Goal: Transaction & Acquisition: Subscribe to service/newsletter

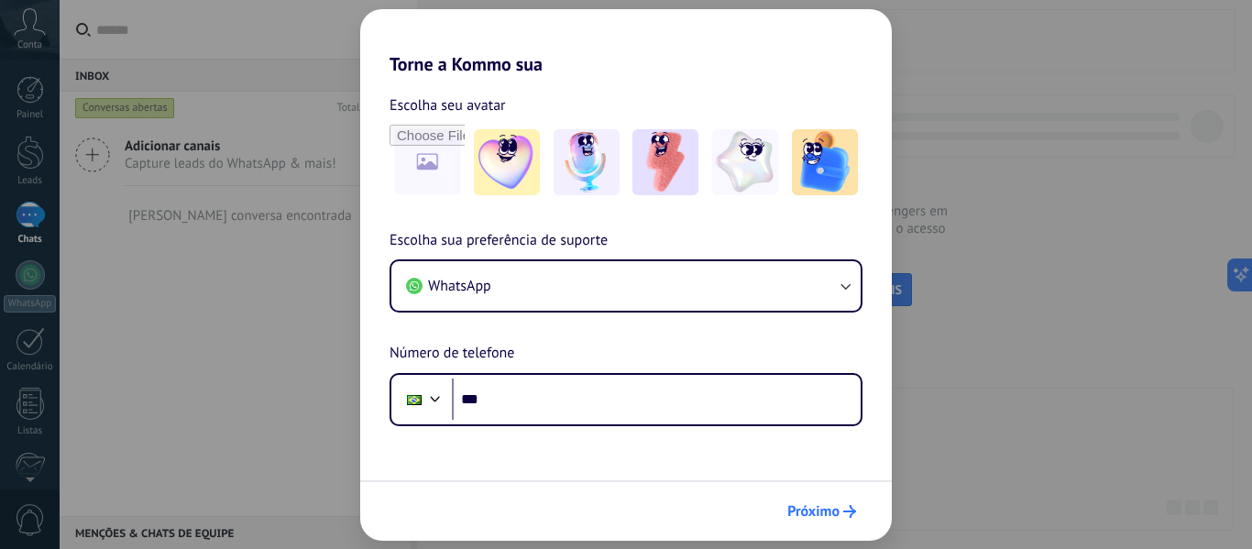
click at [796, 505] on span "Próximo" at bounding box center [813, 511] width 52 height 13
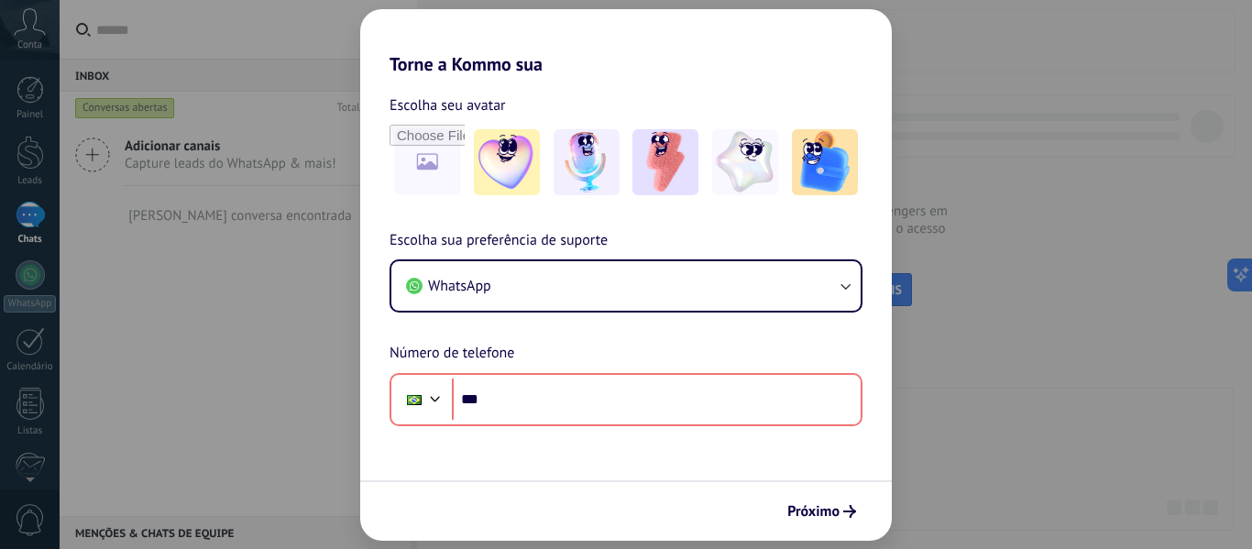
click at [753, 441] on form "Escolha seu avatar [PERSON_NAME] sua preferência de suporte WhatsApp Número de …" at bounding box center [625, 307] width 531 height 465
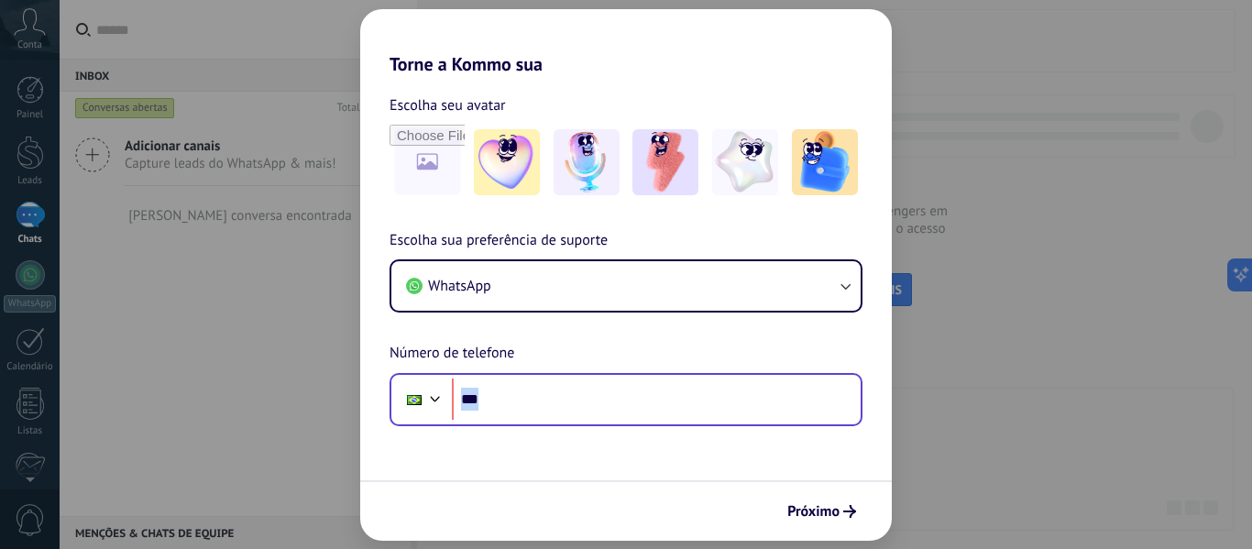
click at [752, 424] on form "Escolha seu avatar [PERSON_NAME] sua preferência de suporte WhatsApp Número de …" at bounding box center [625, 307] width 531 height 465
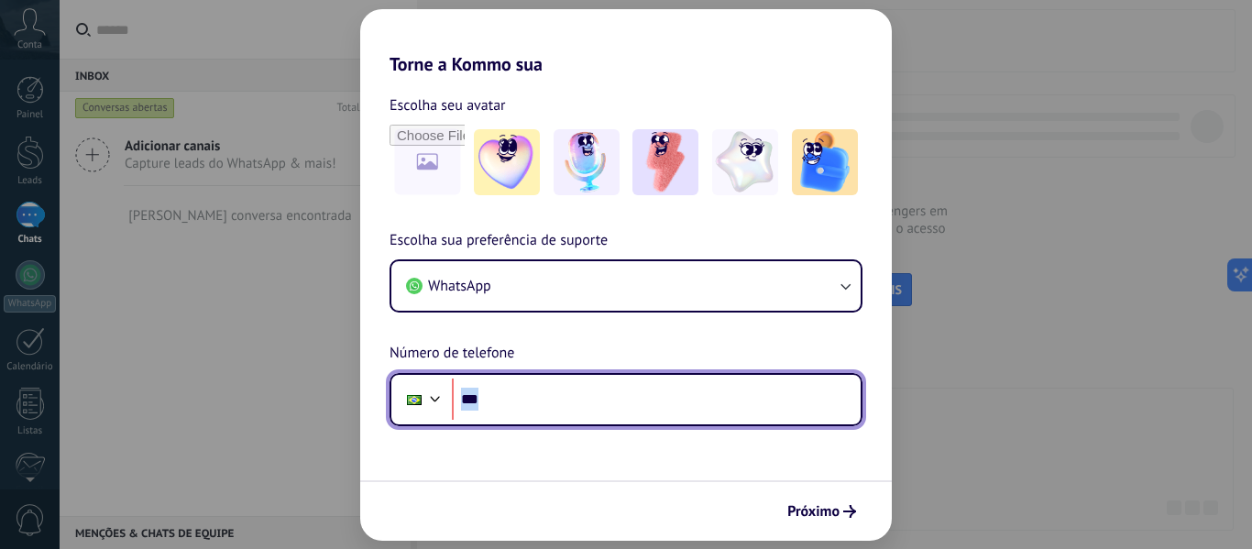
click at [746, 409] on input "***" at bounding box center [656, 399] width 409 height 42
type input "**********"
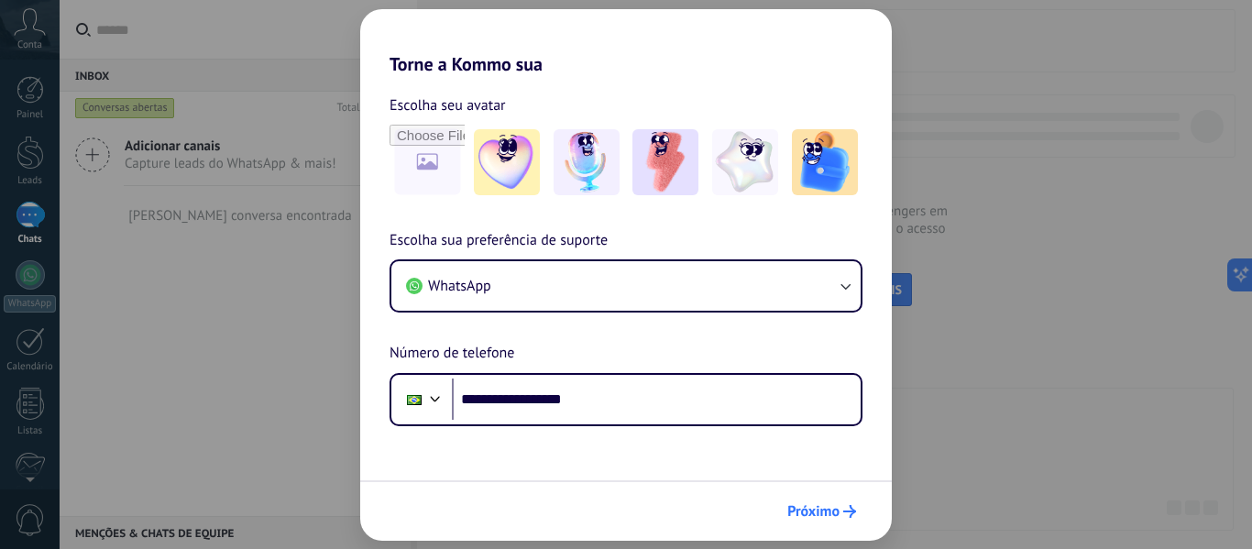
click at [805, 506] on span "Próximo" at bounding box center [813, 511] width 52 height 13
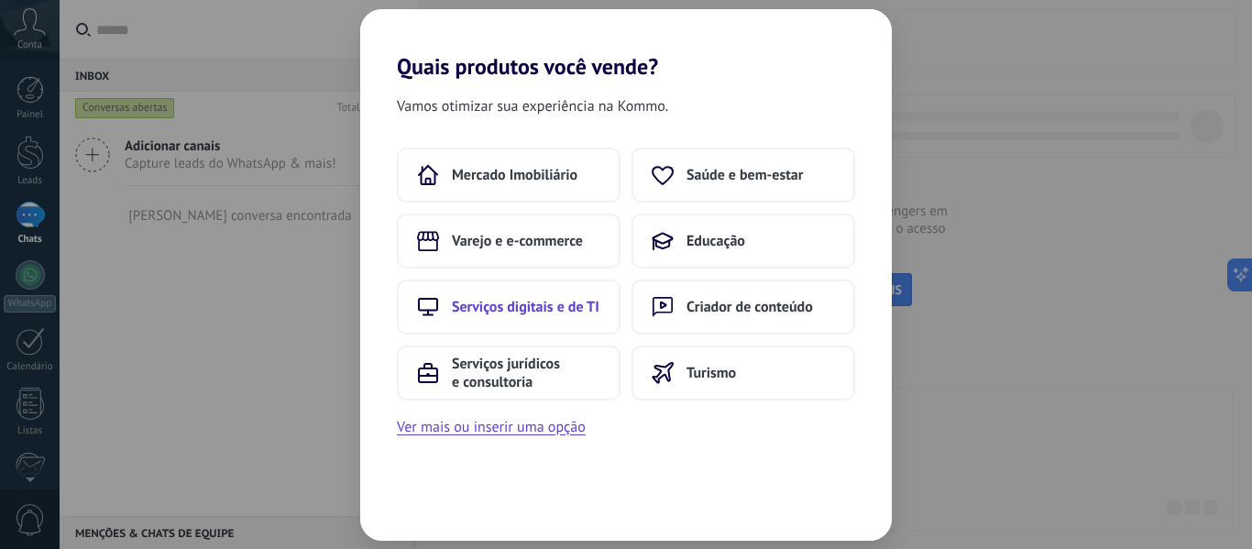
click at [510, 326] on button "Serviços digitais e de TI" at bounding box center [509, 306] width 224 height 55
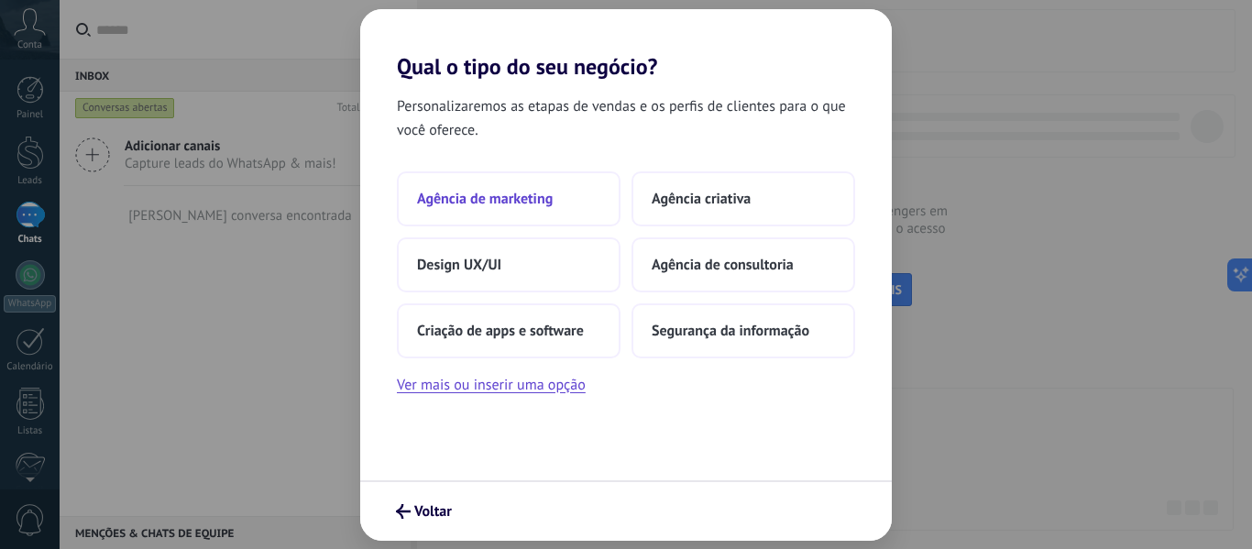
click at [598, 179] on button "Agência de marketing" at bounding box center [509, 198] width 224 height 55
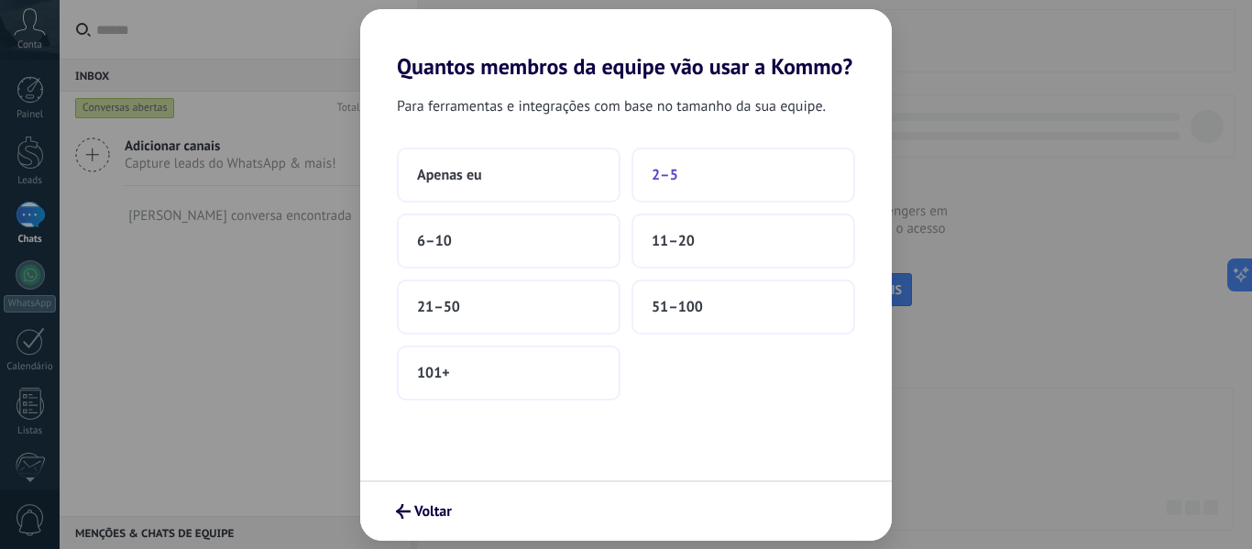
click at [687, 186] on button "2–5" at bounding box center [743, 175] width 224 height 55
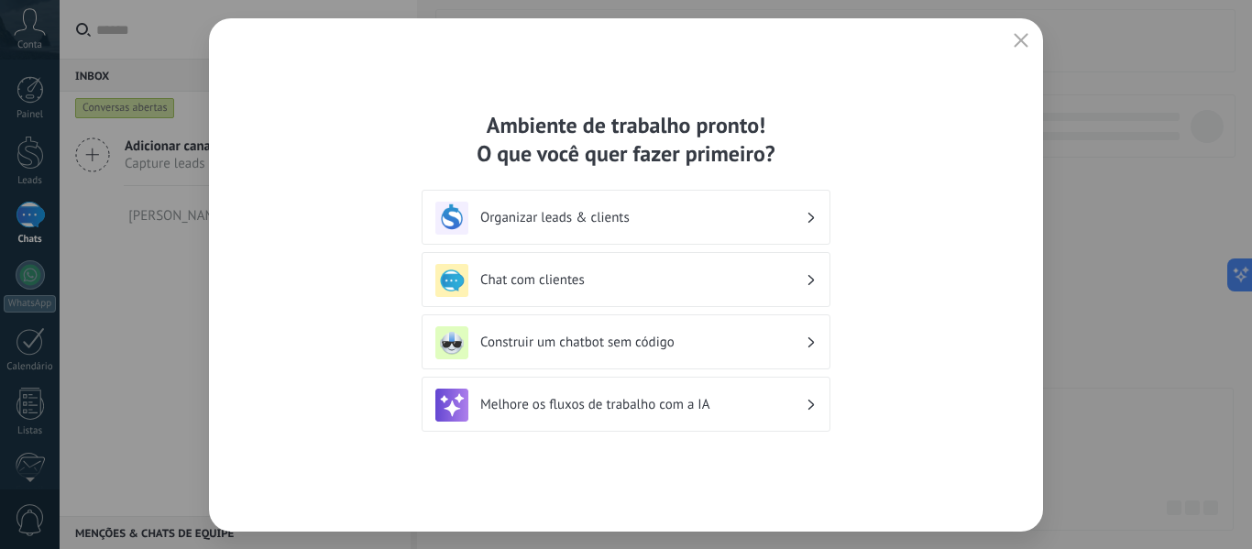
click at [784, 229] on div "Organizar leads & clients" at bounding box center [625, 218] width 381 height 33
click at [1022, 59] on div "Ambiente de trabalho pronto! O que você quer fazer primeiro? Organizar leads & …" at bounding box center [626, 274] width 834 height 513
click at [1026, 42] on icon "button" at bounding box center [1020, 40] width 15 height 15
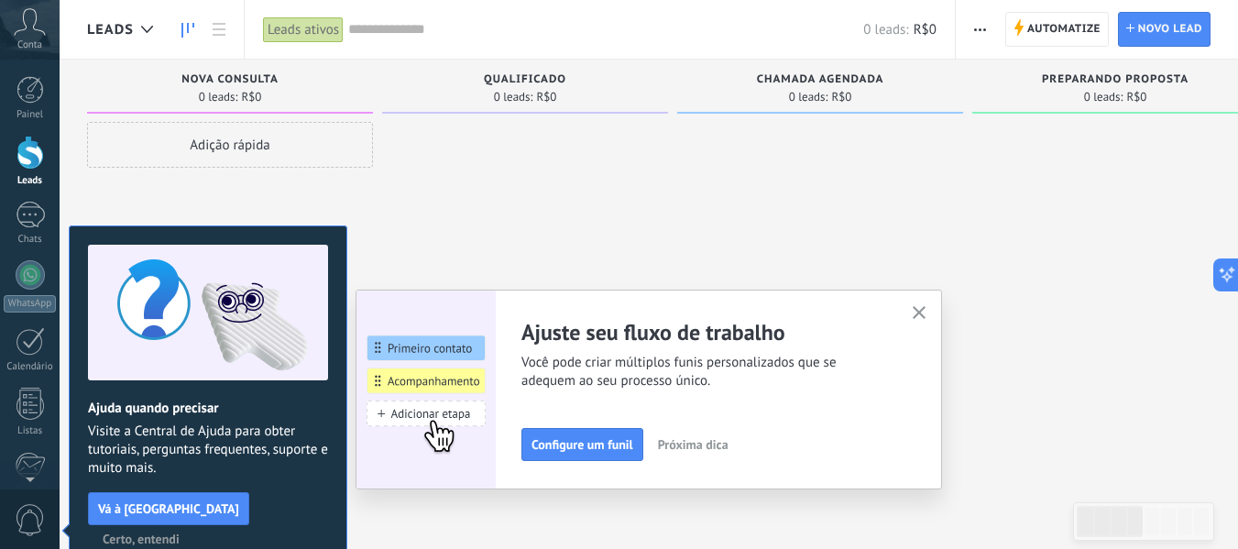
click at [33, 45] on span "Conta" at bounding box center [29, 45] width 25 height 12
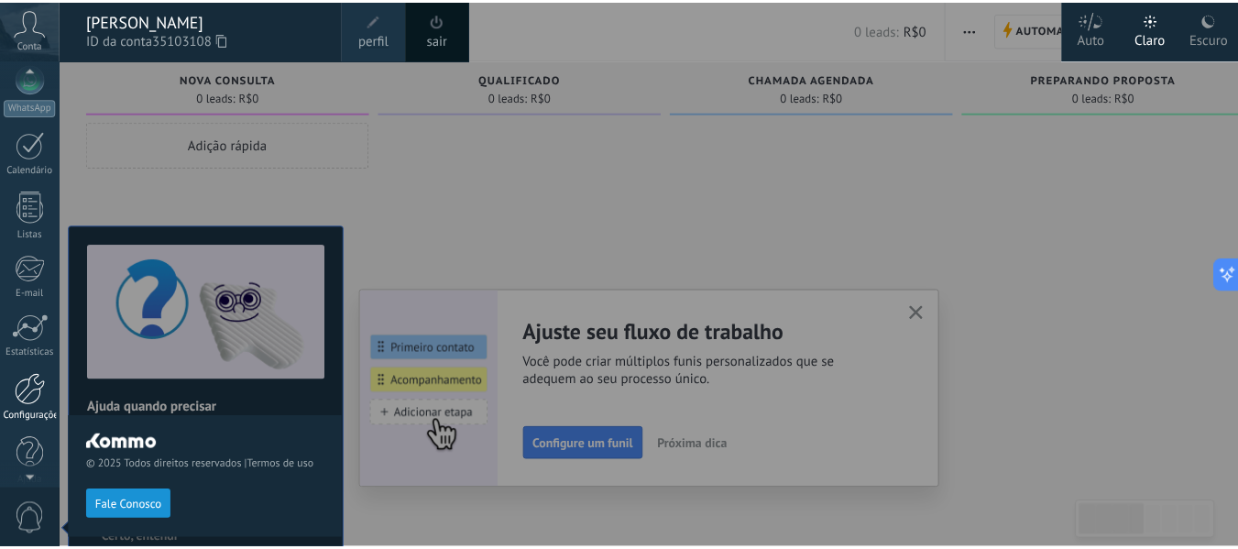
scroll to position [213, 0]
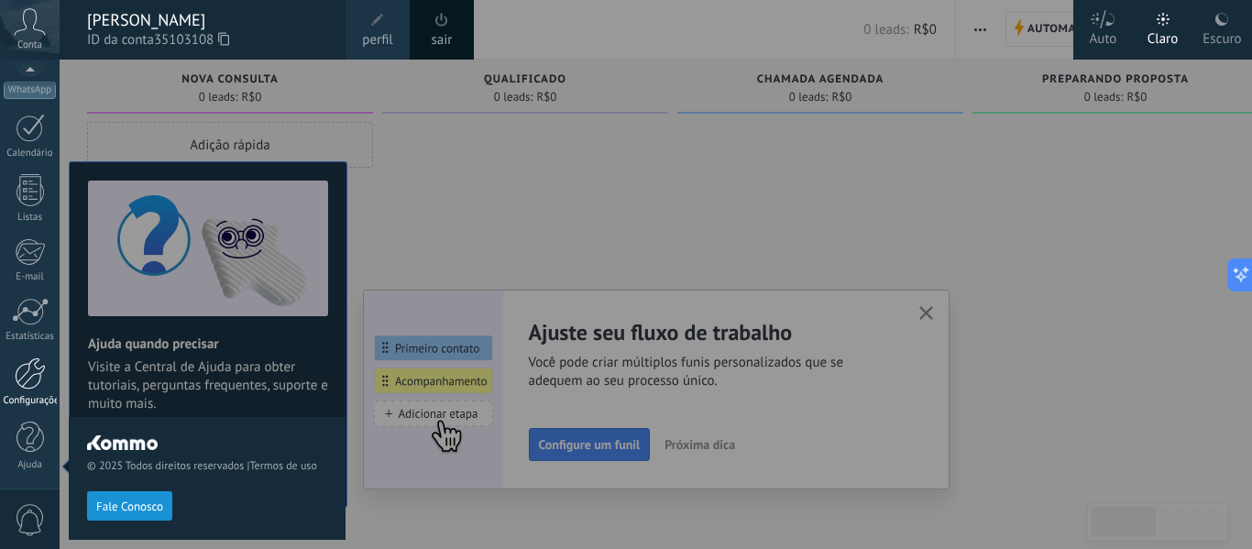
click at [22, 379] on div at bounding box center [30, 373] width 31 height 32
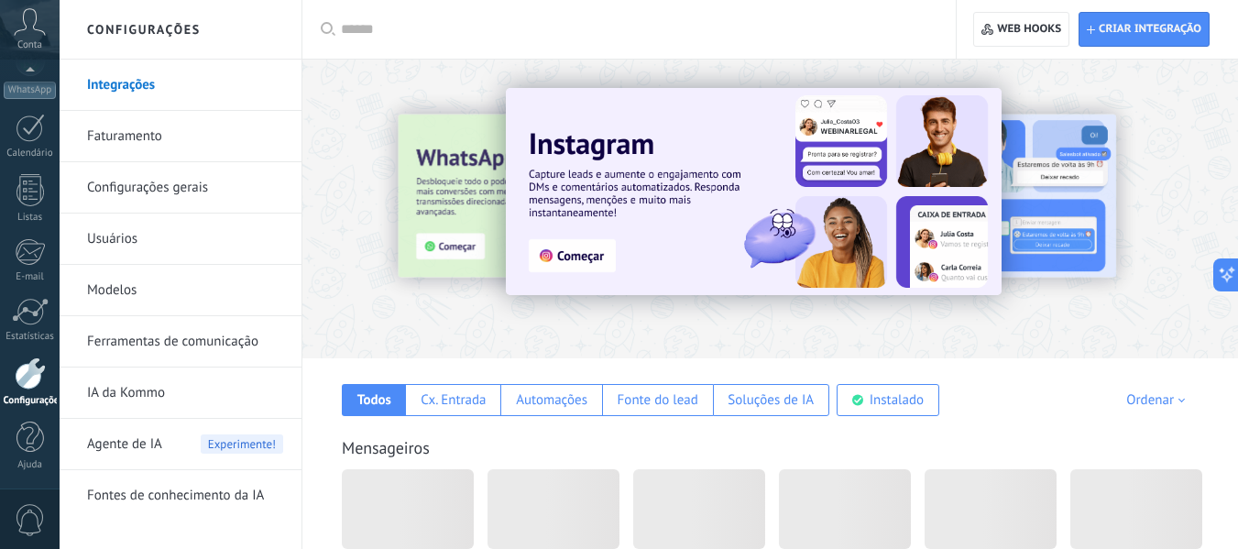
click at [175, 134] on link "Faturamento" at bounding box center [185, 136] width 196 height 51
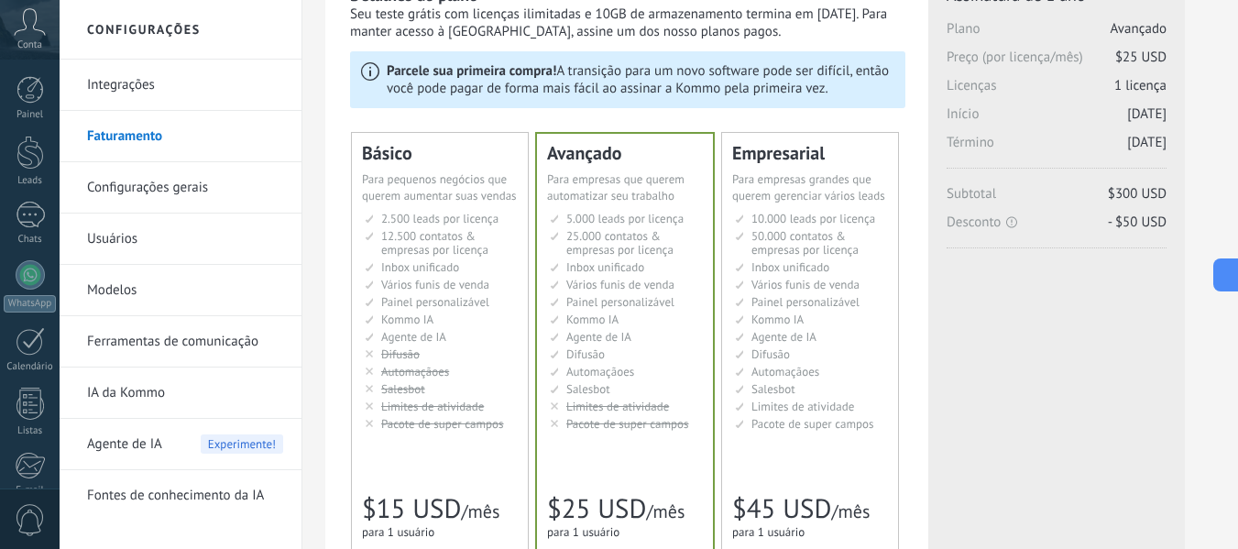
click at [446, 245] on span "12.500 contatos & empresas por licença" at bounding box center [434, 242] width 107 height 29
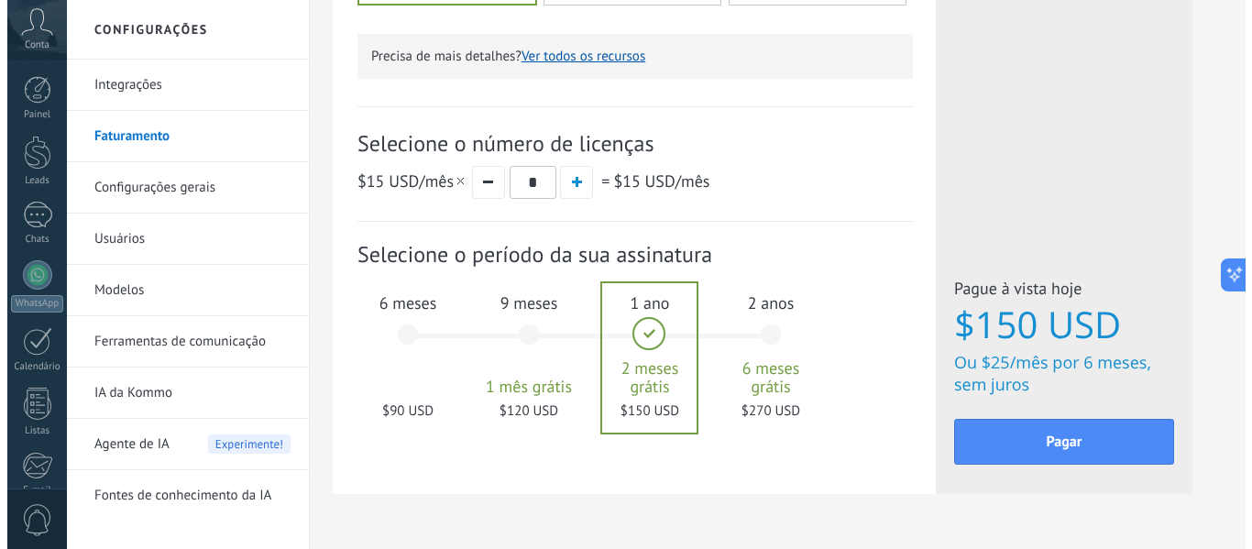
scroll to position [693, 0]
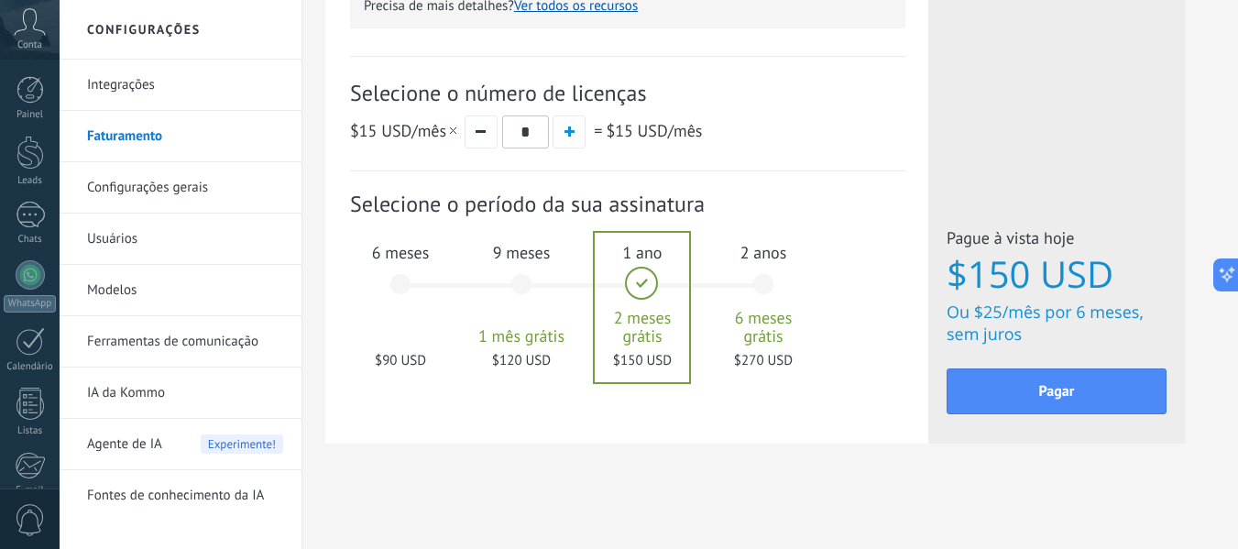
click at [431, 257] on span "6 meses" at bounding box center [400, 252] width 99 height 21
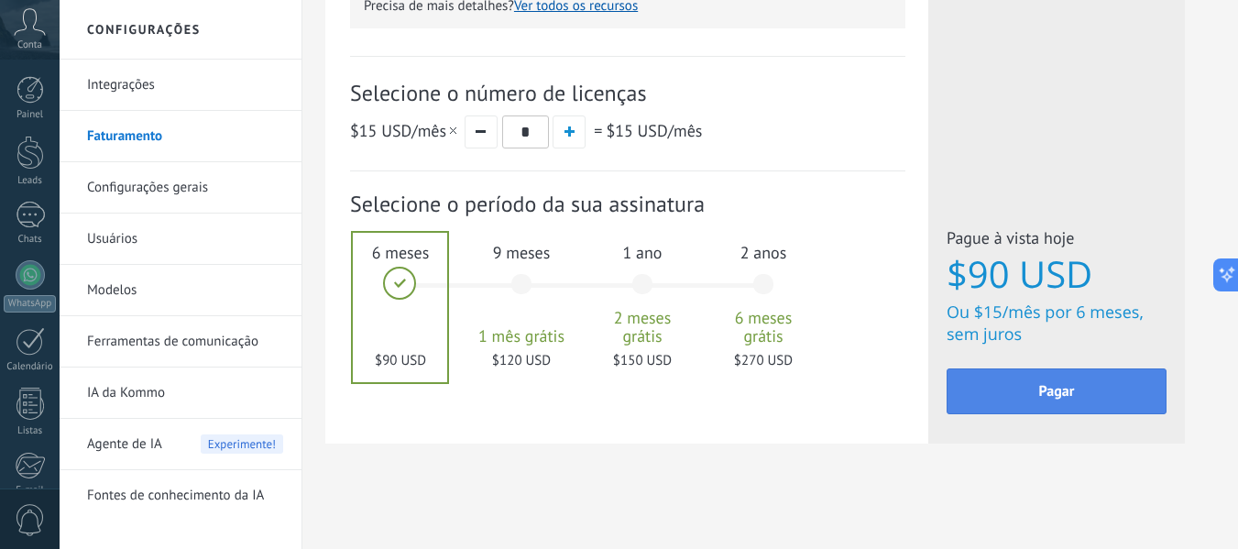
click at [1048, 386] on span "Pagar" at bounding box center [1057, 391] width 36 height 13
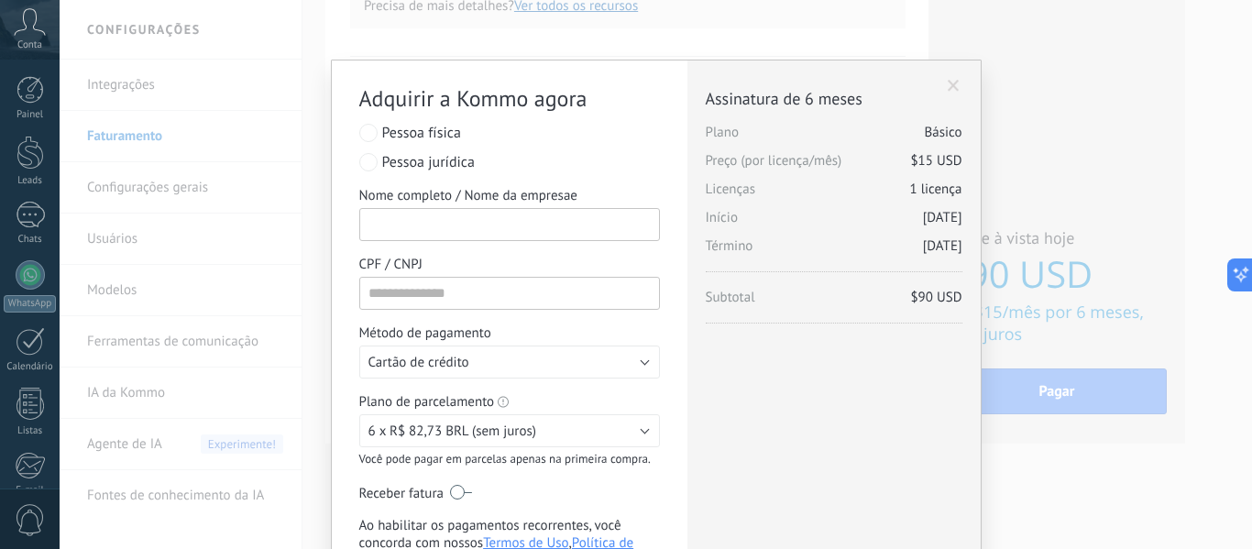
click at [458, 227] on input "Nome completo / Nome da empresae" at bounding box center [509, 224] width 301 height 33
type input "**********"
paste input "**********"
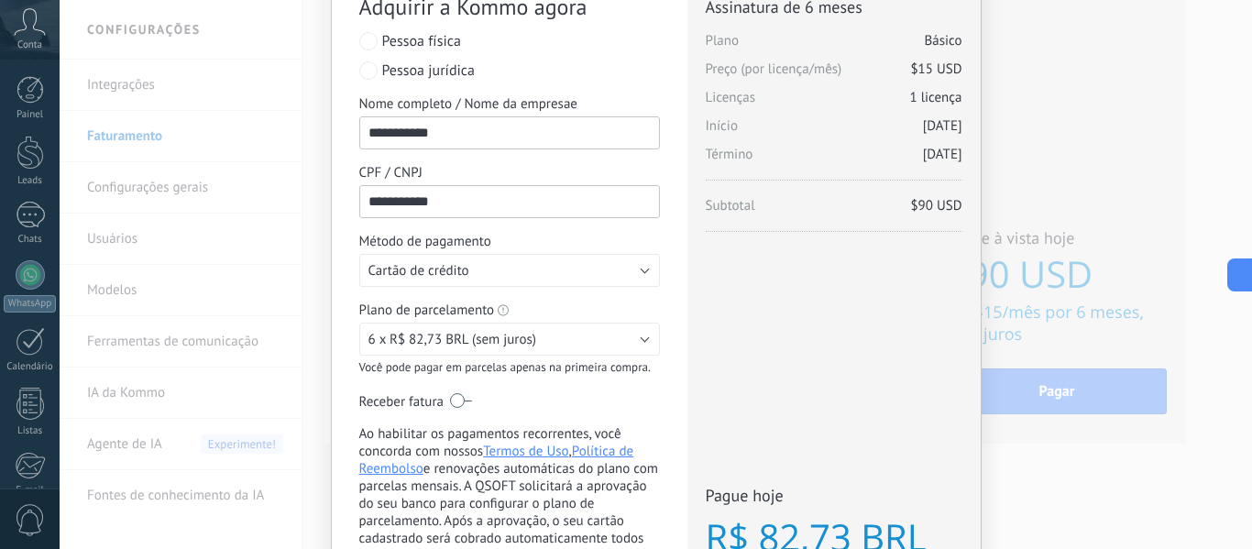
scroll to position [293, 0]
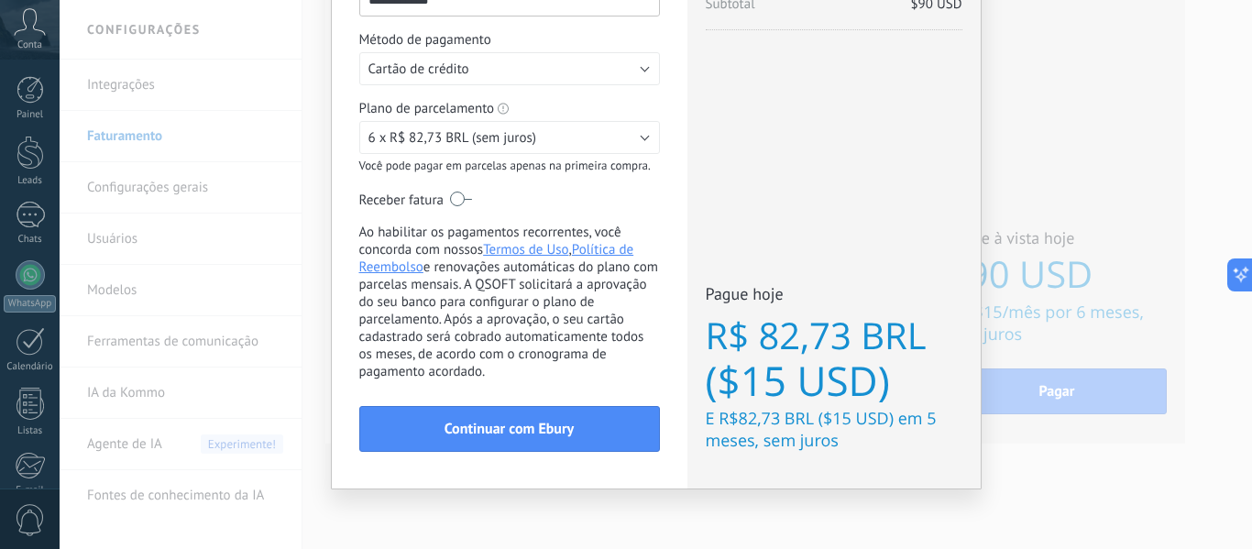
type input "**********"
click at [501, 150] on button "6 x R$ 82,73 BRL (sem juros)" at bounding box center [509, 137] width 301 height 33
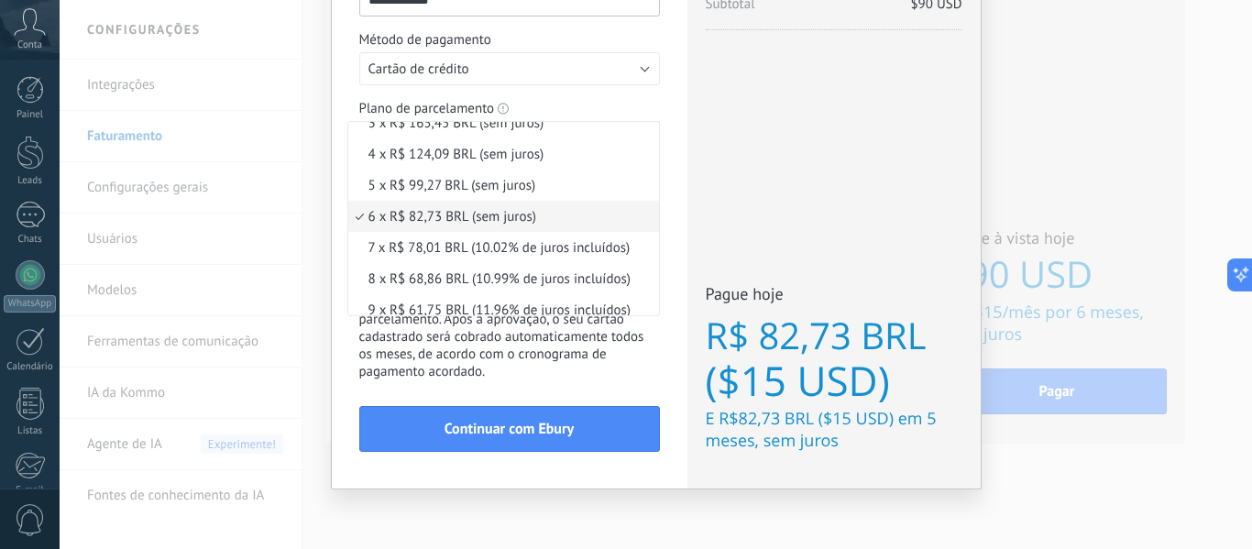
scroll to position [110, 0]
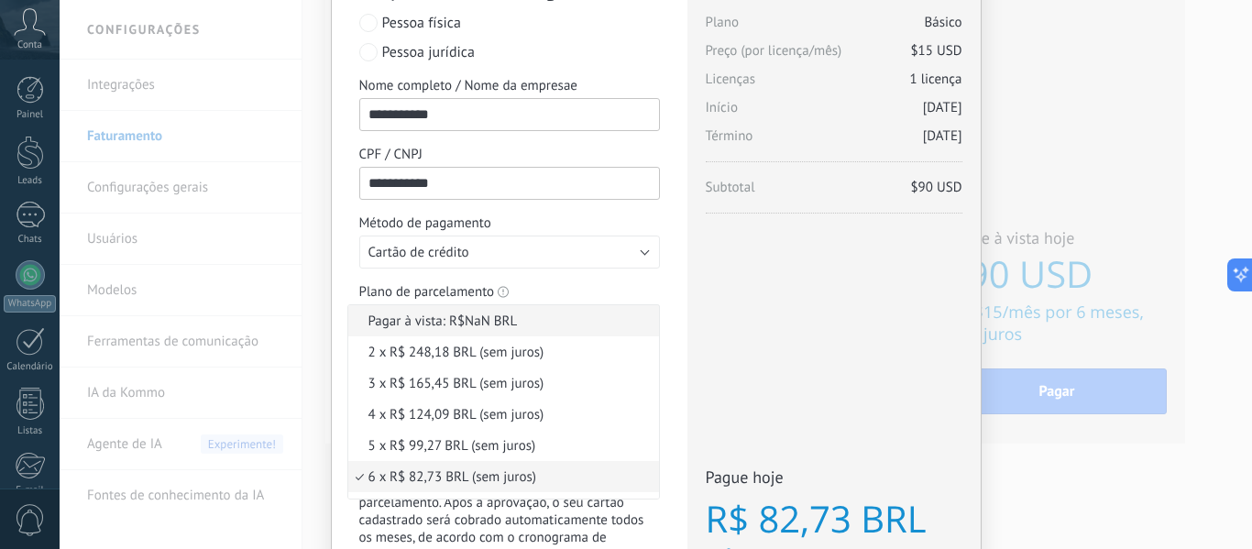
click at [459, 325] on span "Pagar à vista: R$NaN BRL" at bounding box center [500, 320] width 305 height 17
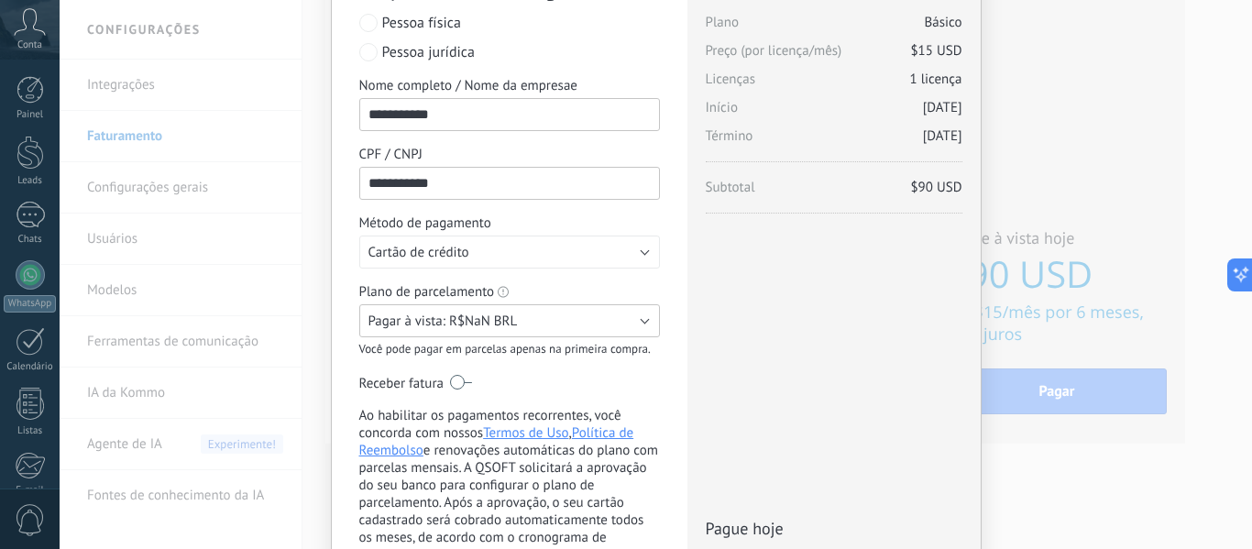
scroll to position [293, 0]
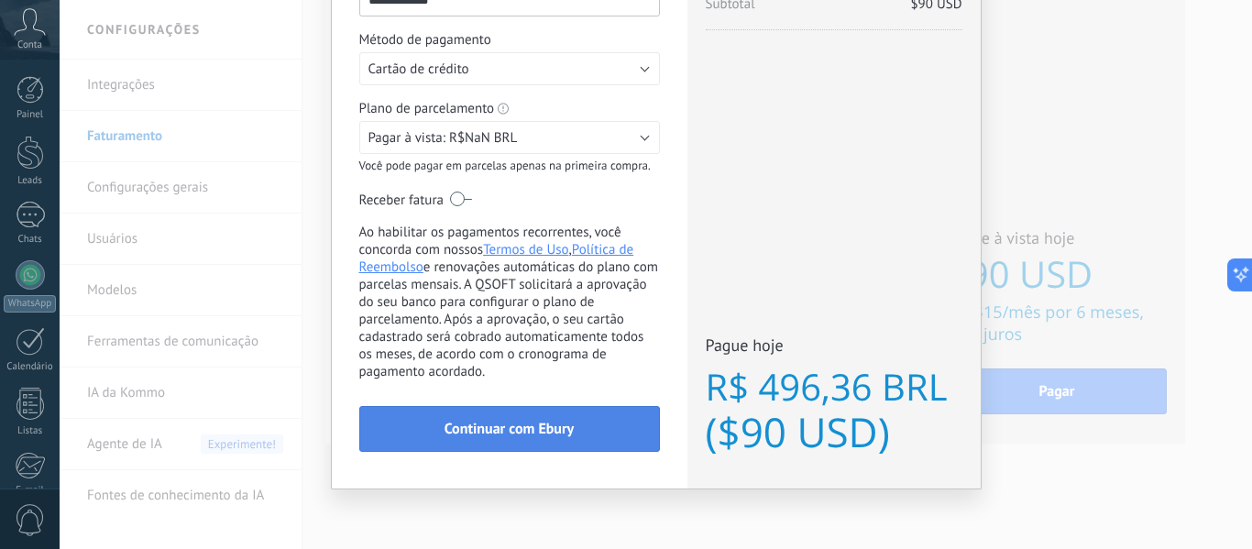
click at [513, 418] on button "Continuar com Ebury" at bounding box center [509, 429] width 301 height 46
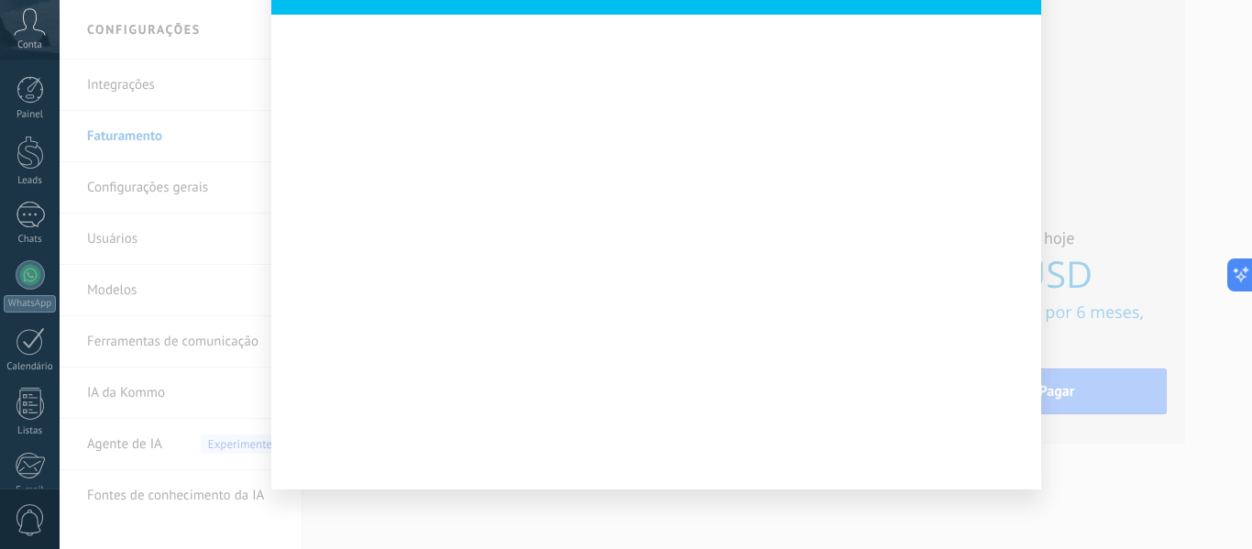
scroll to position [168, 0]
